Goal: Task Accomplishment & Management: Manage account settings

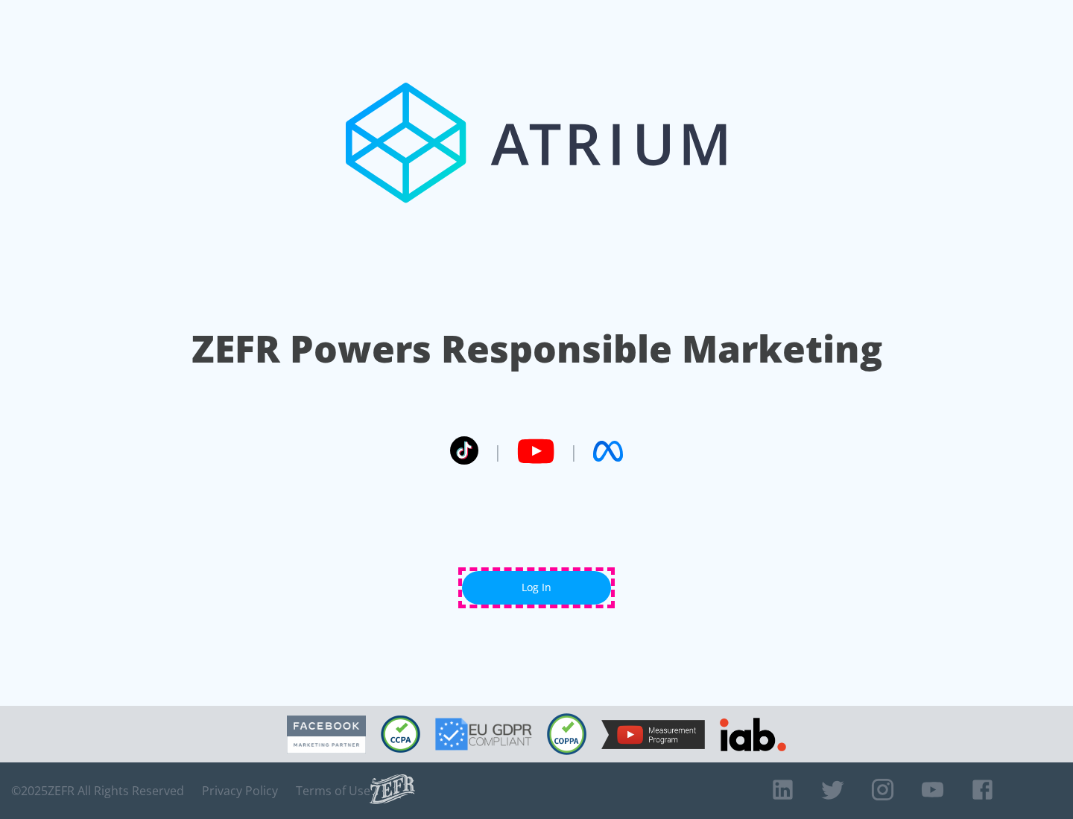
click at [536, 588] on link "Log In" at bounding box center [536, 588] width 149 height 34
